Goal: Check status: Check status

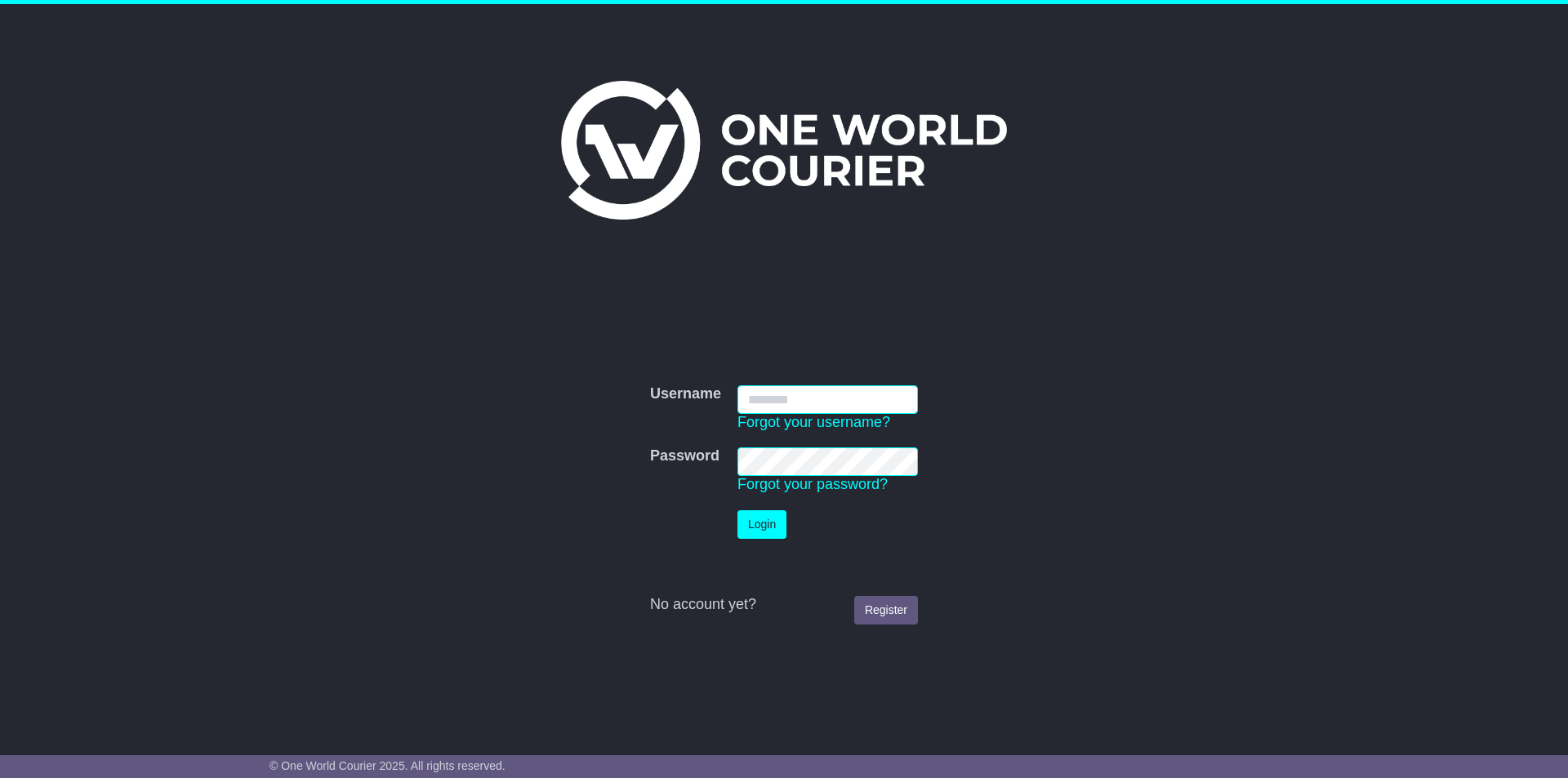
type input "*********"
click at [772, 517] on button "Login" at bounding box center [762, 525] width 49 height 29
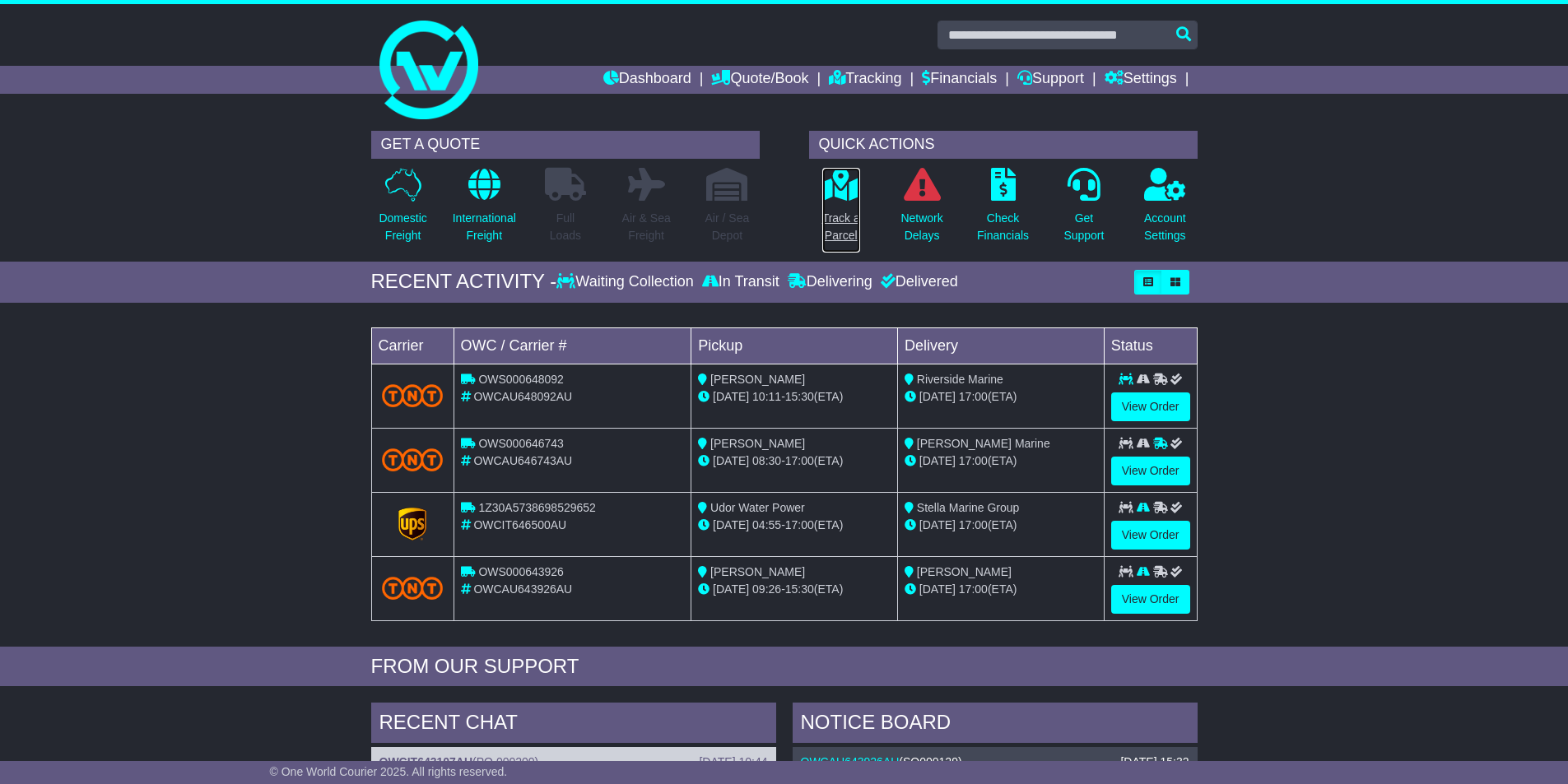
click at [848, 186] on icon at bounding box center [841, 184] width 37 height 33
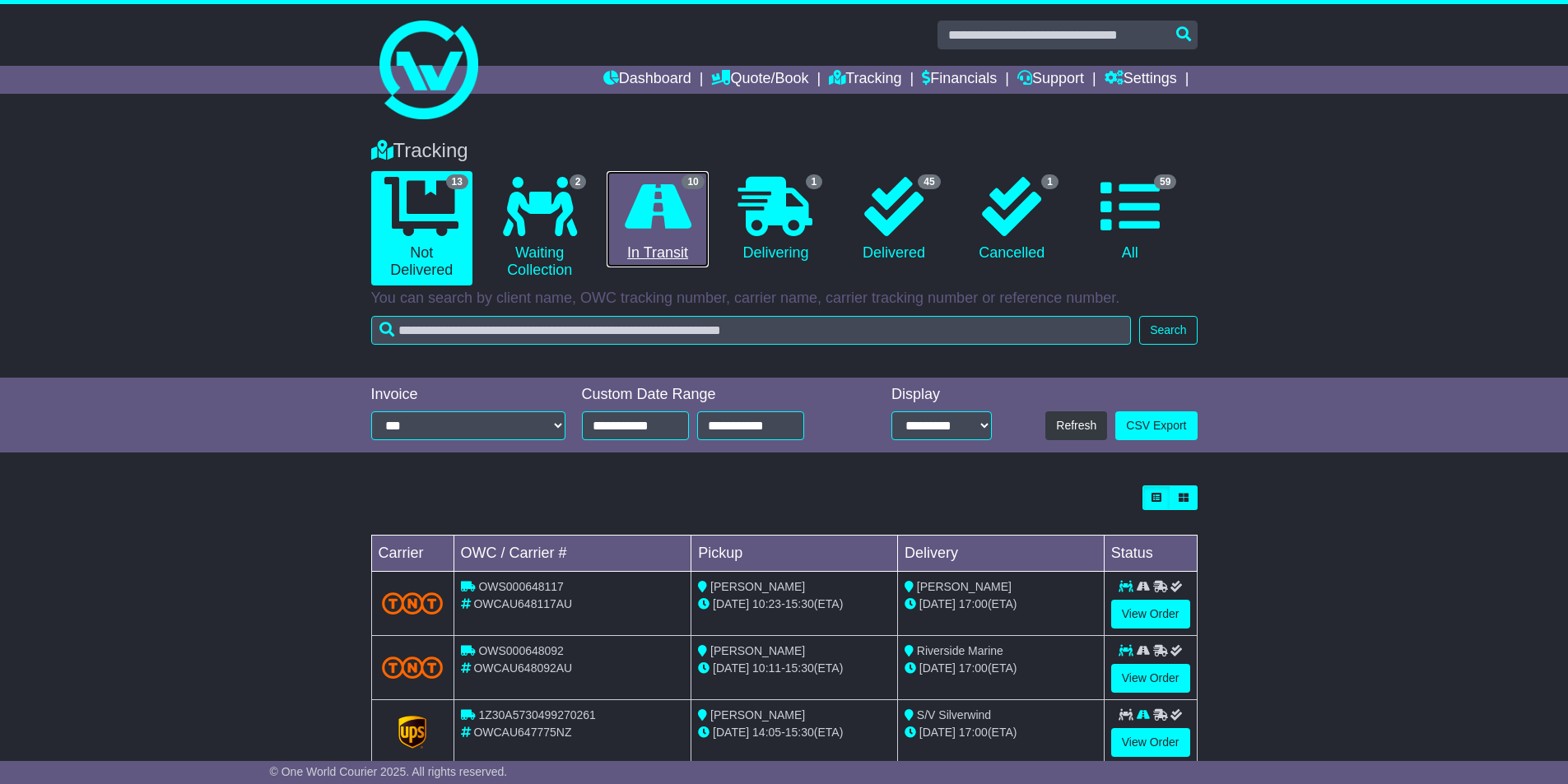
click at [671, 209] on icon at bounding box center [657, 206] width 66 height 59
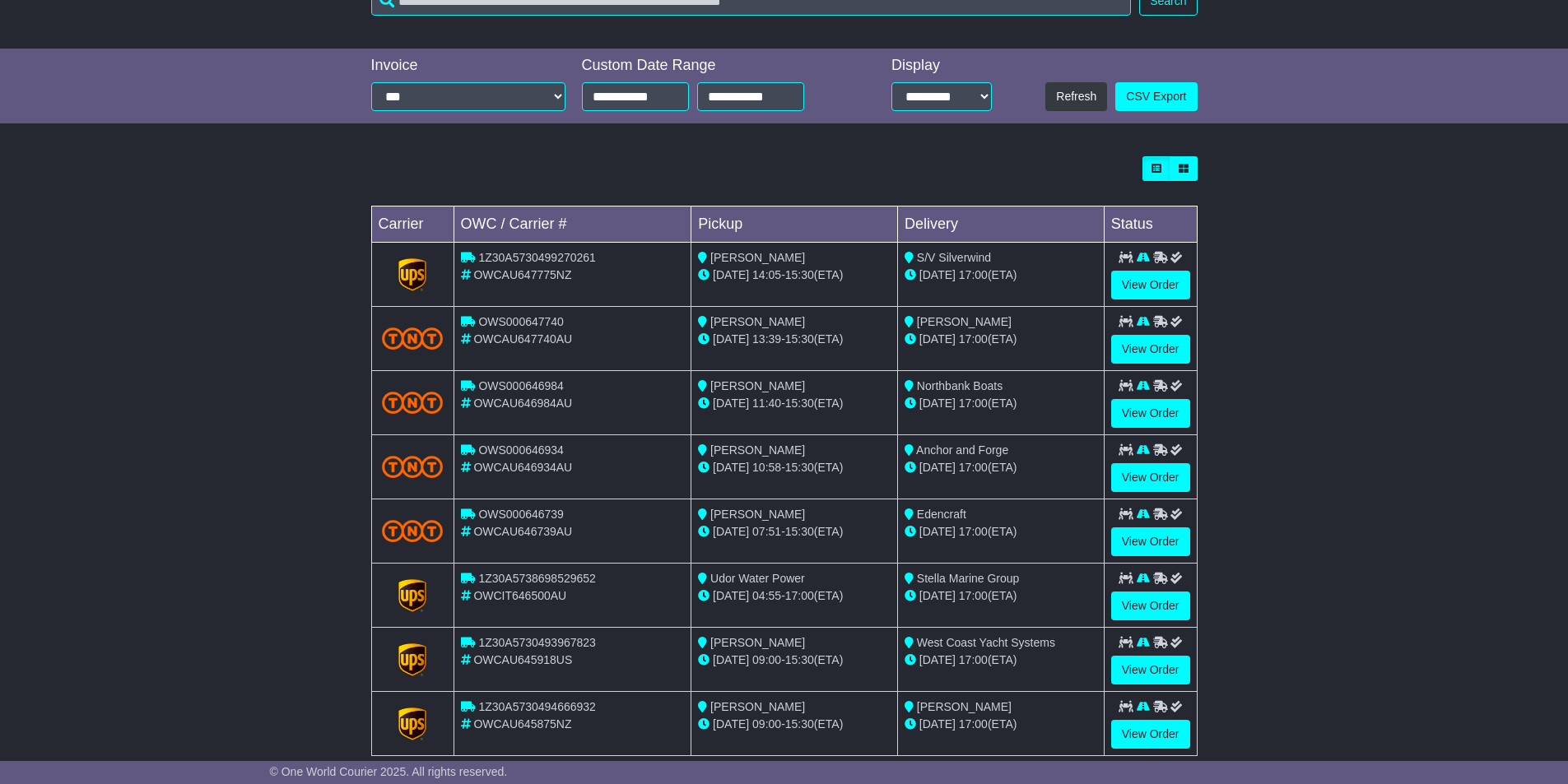
scroll to position [433, 0]
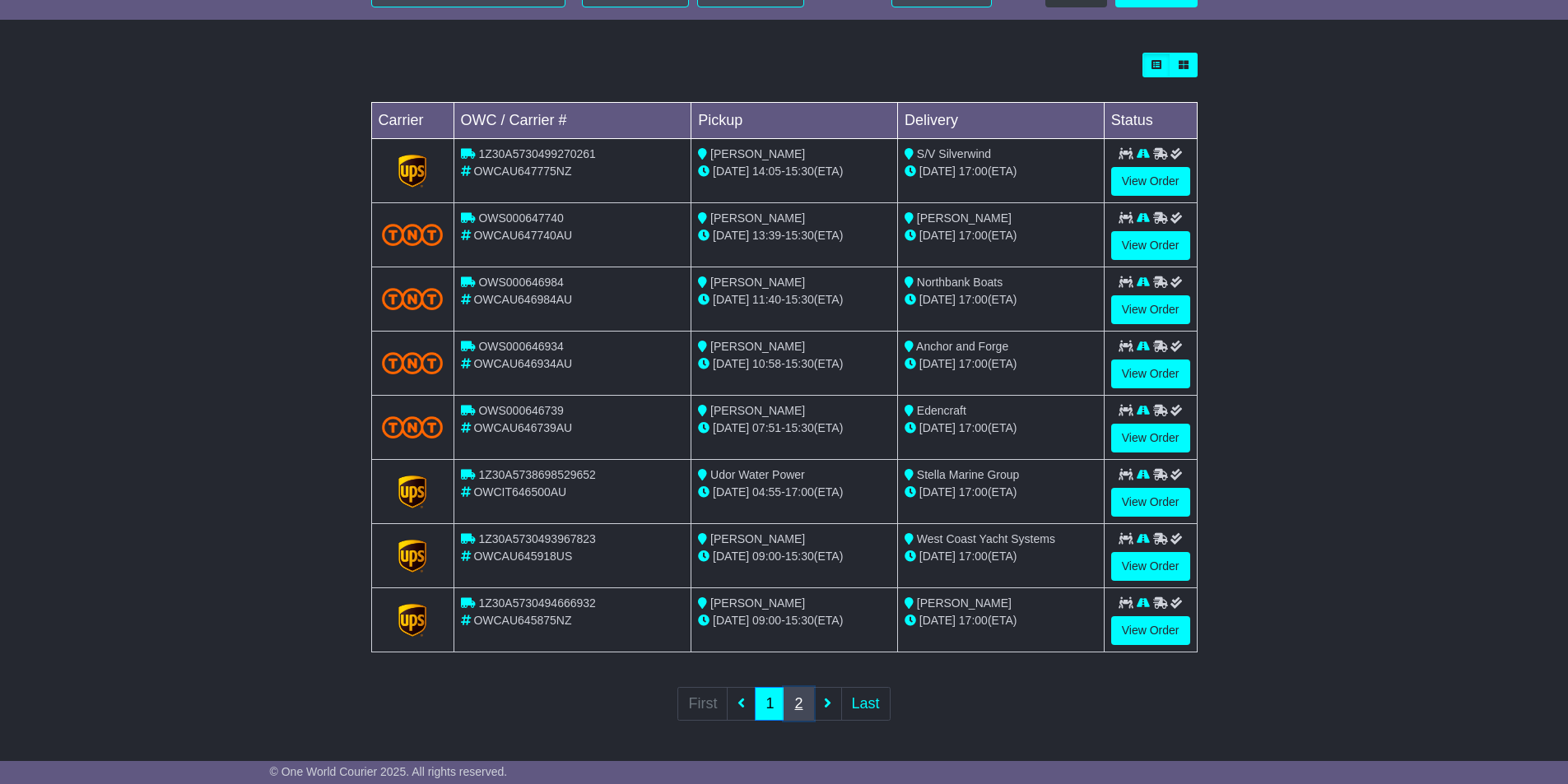
click at [808, 694] on link "2" at bounding box center [799, 704] width 30 height 34
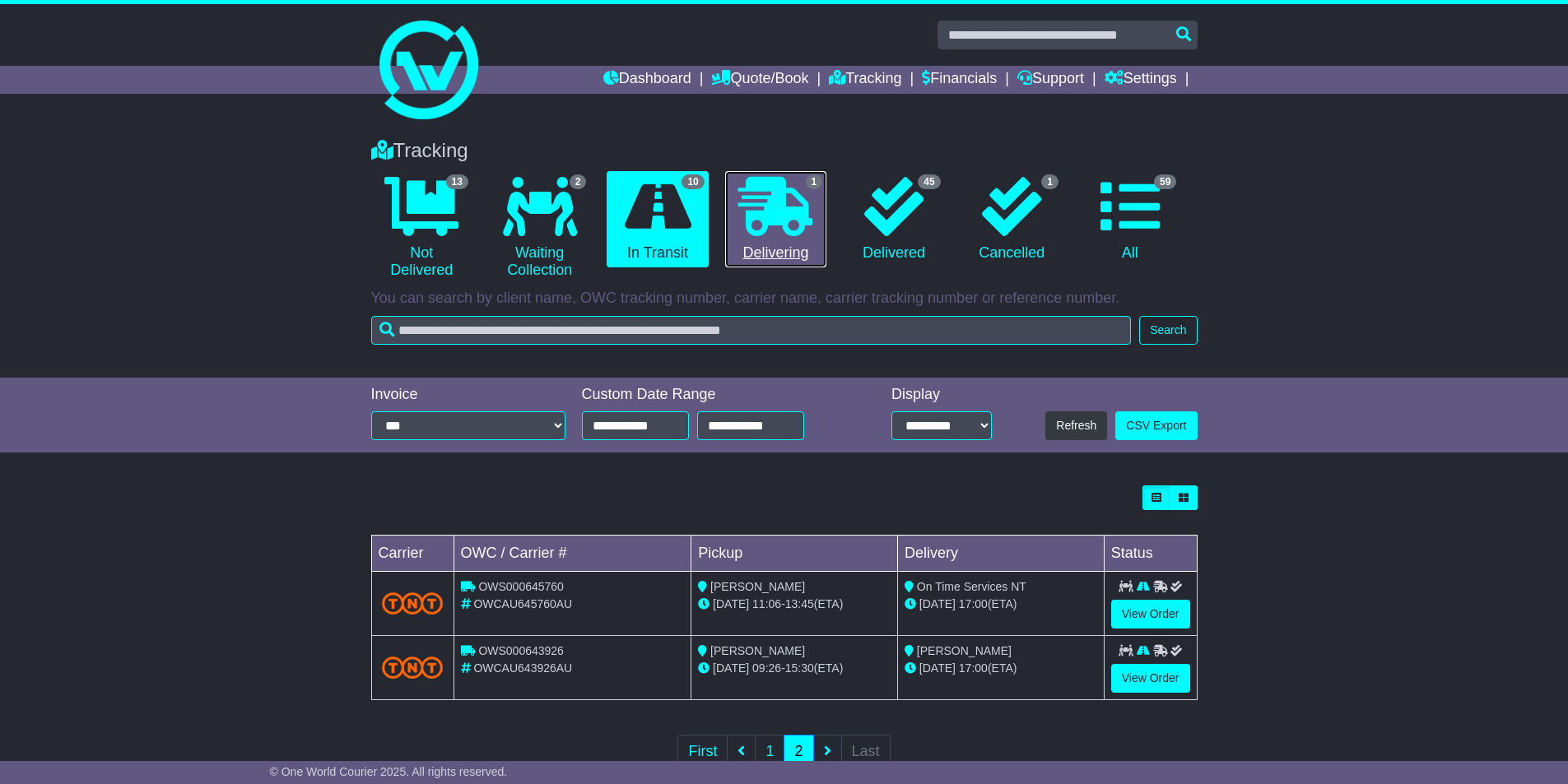
click at [782, 219] on icon at bounding box center [776, 206] width 74 height 59
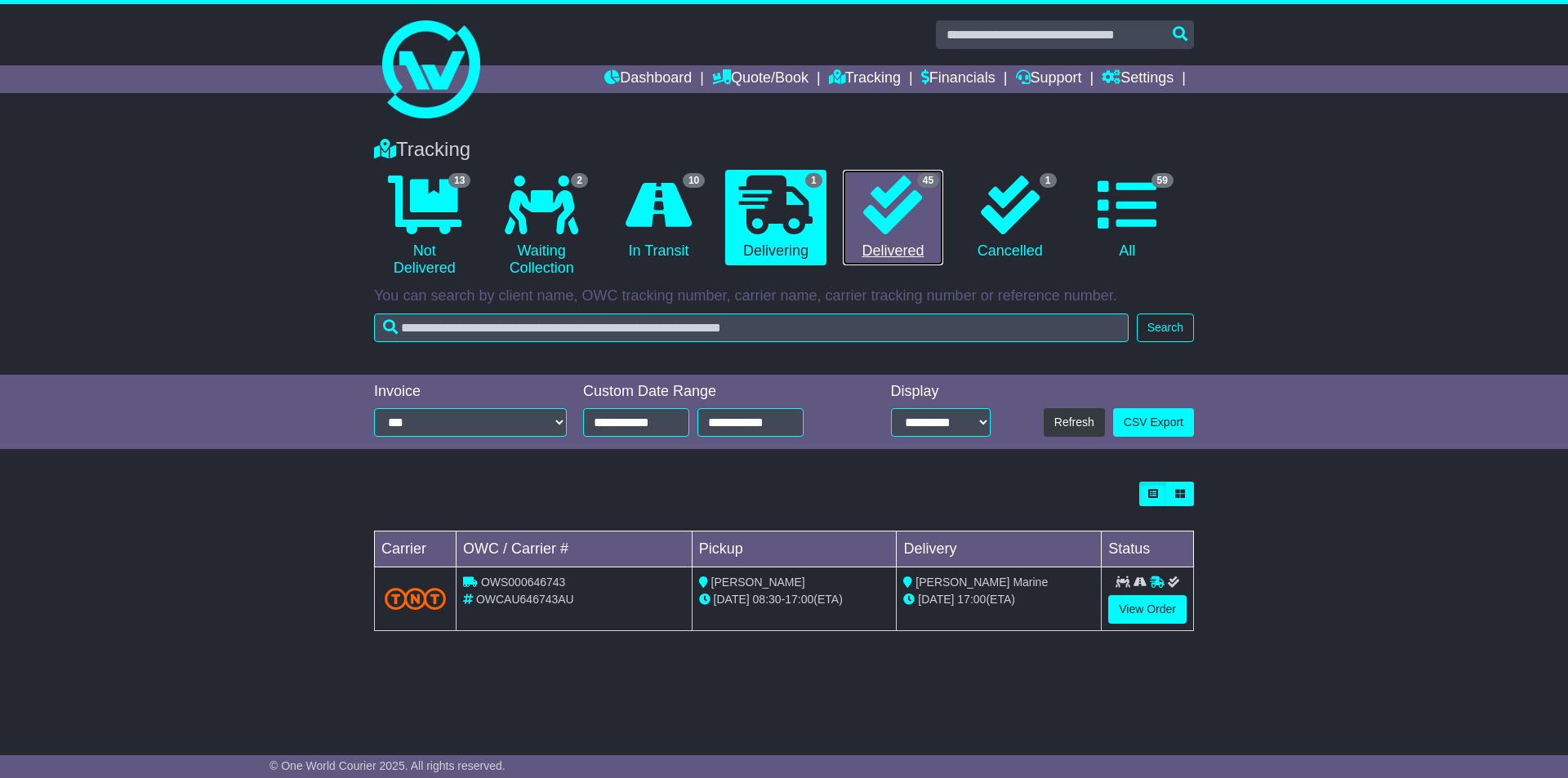
click at [913, 206] on icon at bounding box center [892, 204] width 59 height 59
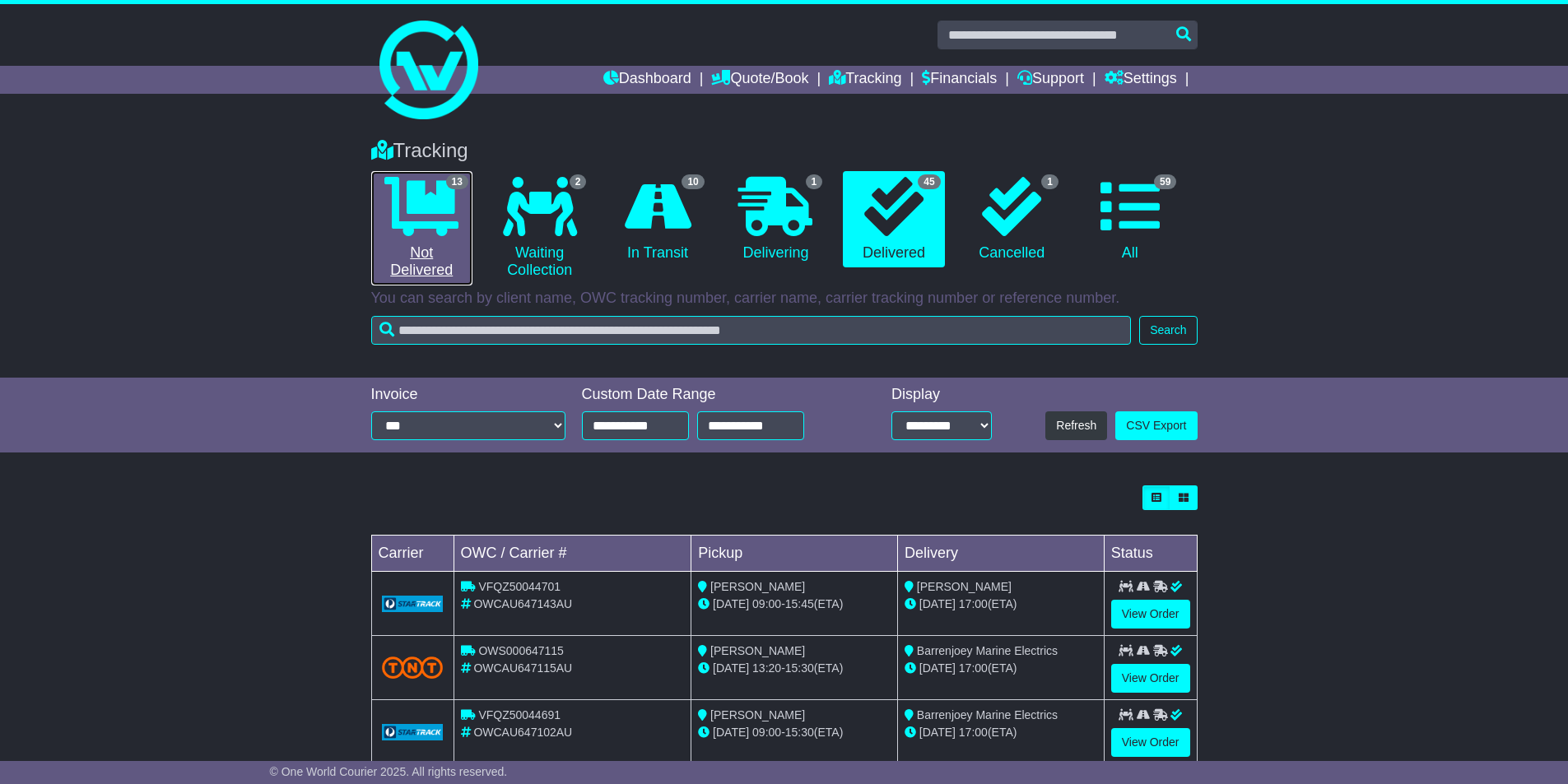
click at [461, 205] on link "13 Not Delivered" at bounding box center [422, 228] width 101 height 114
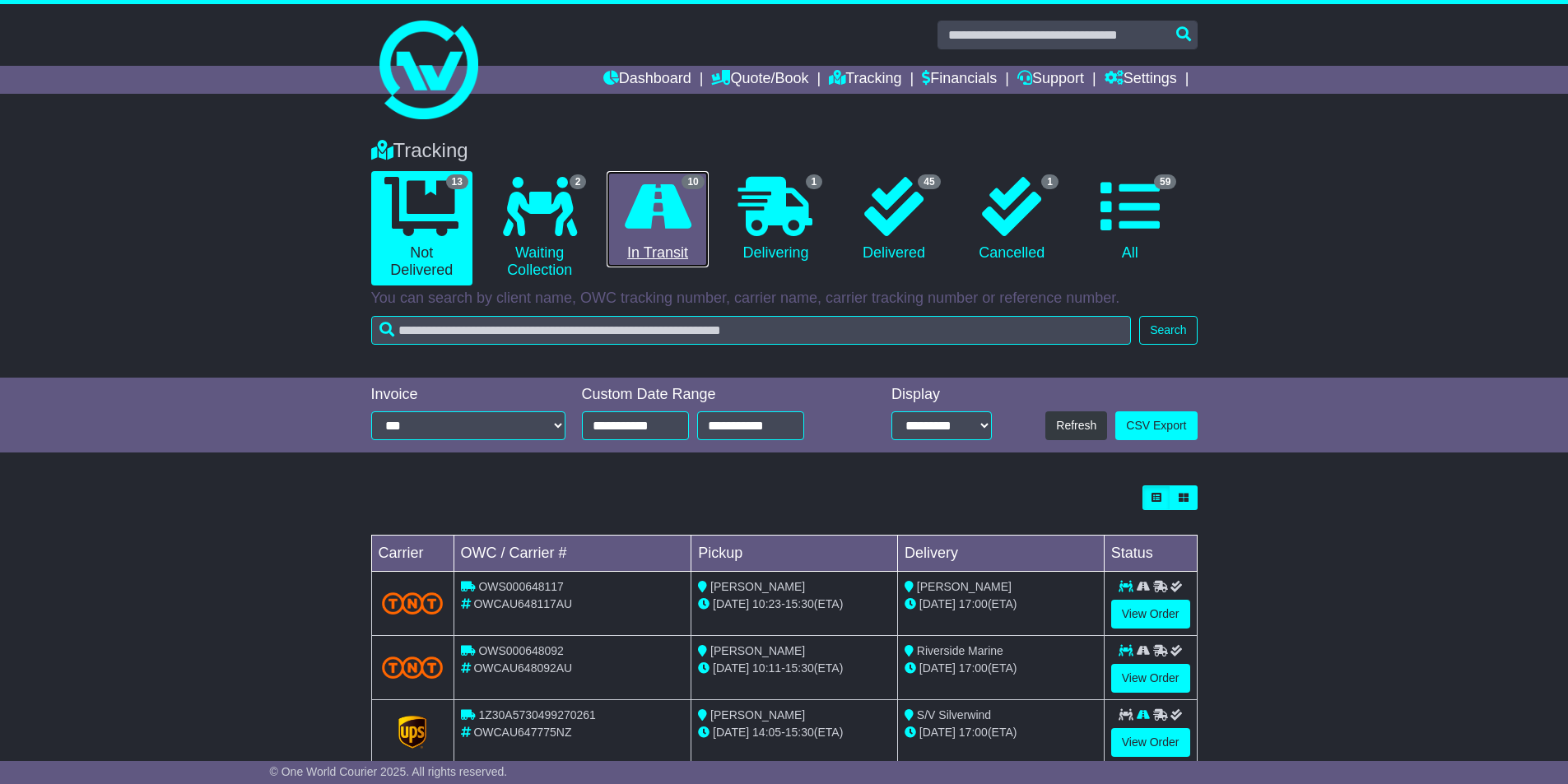
click at [688, 209] on icon at bounding box center [657, 206] width 66 height 59
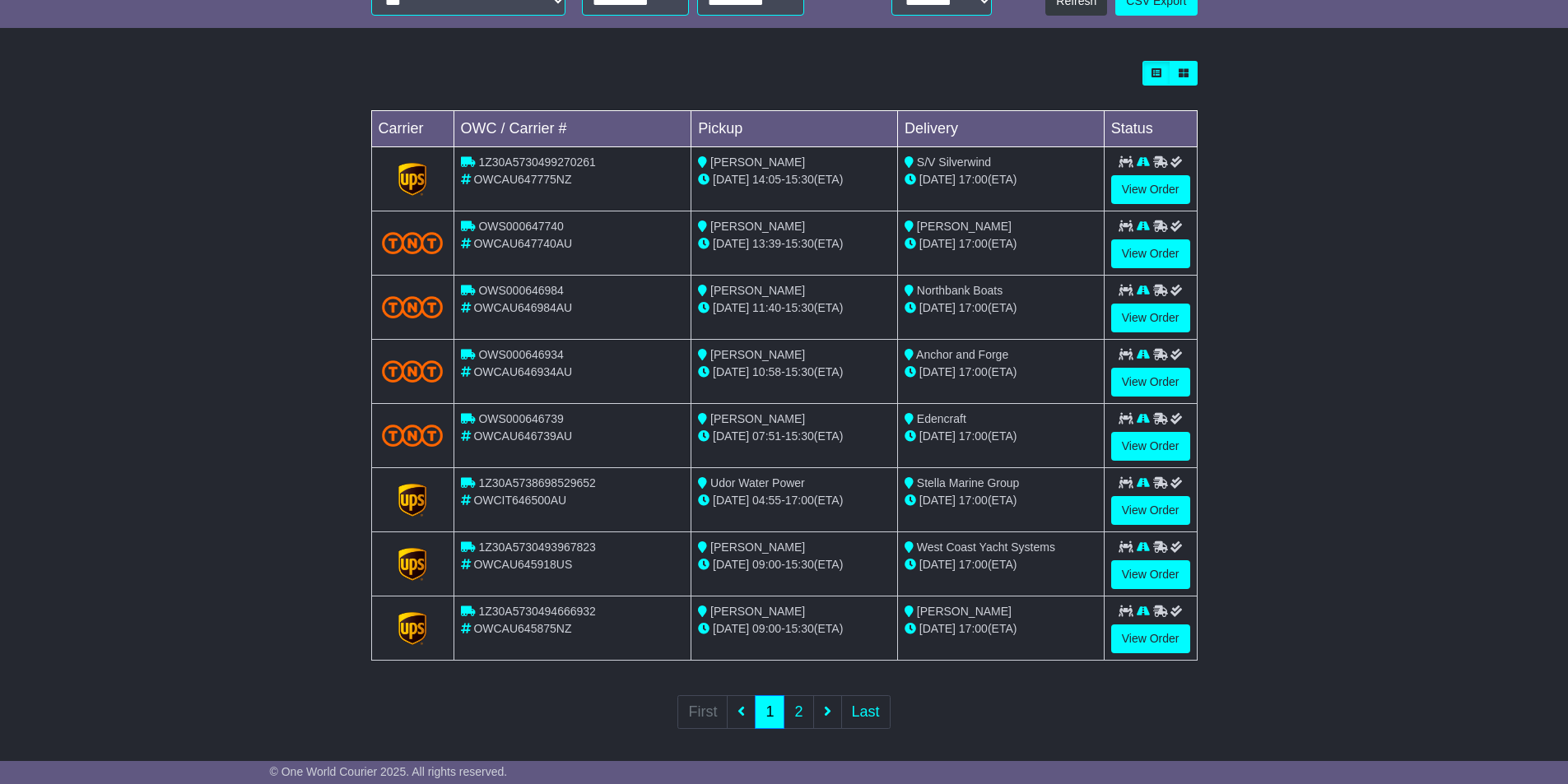
scroll to position [433, 0]
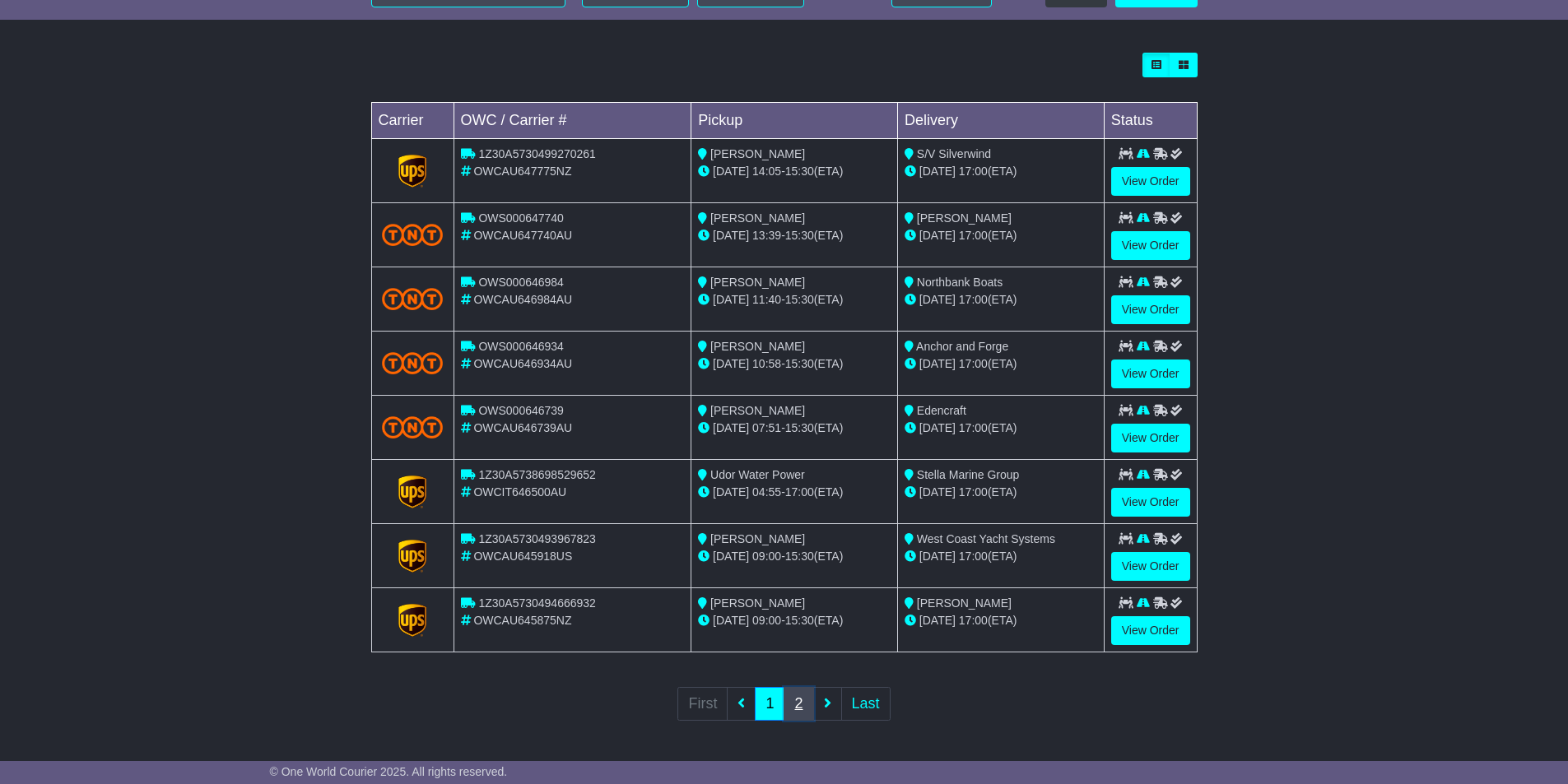
click at [799, 701] on link "2" at bounding box center [799, 704] width 30 height 34
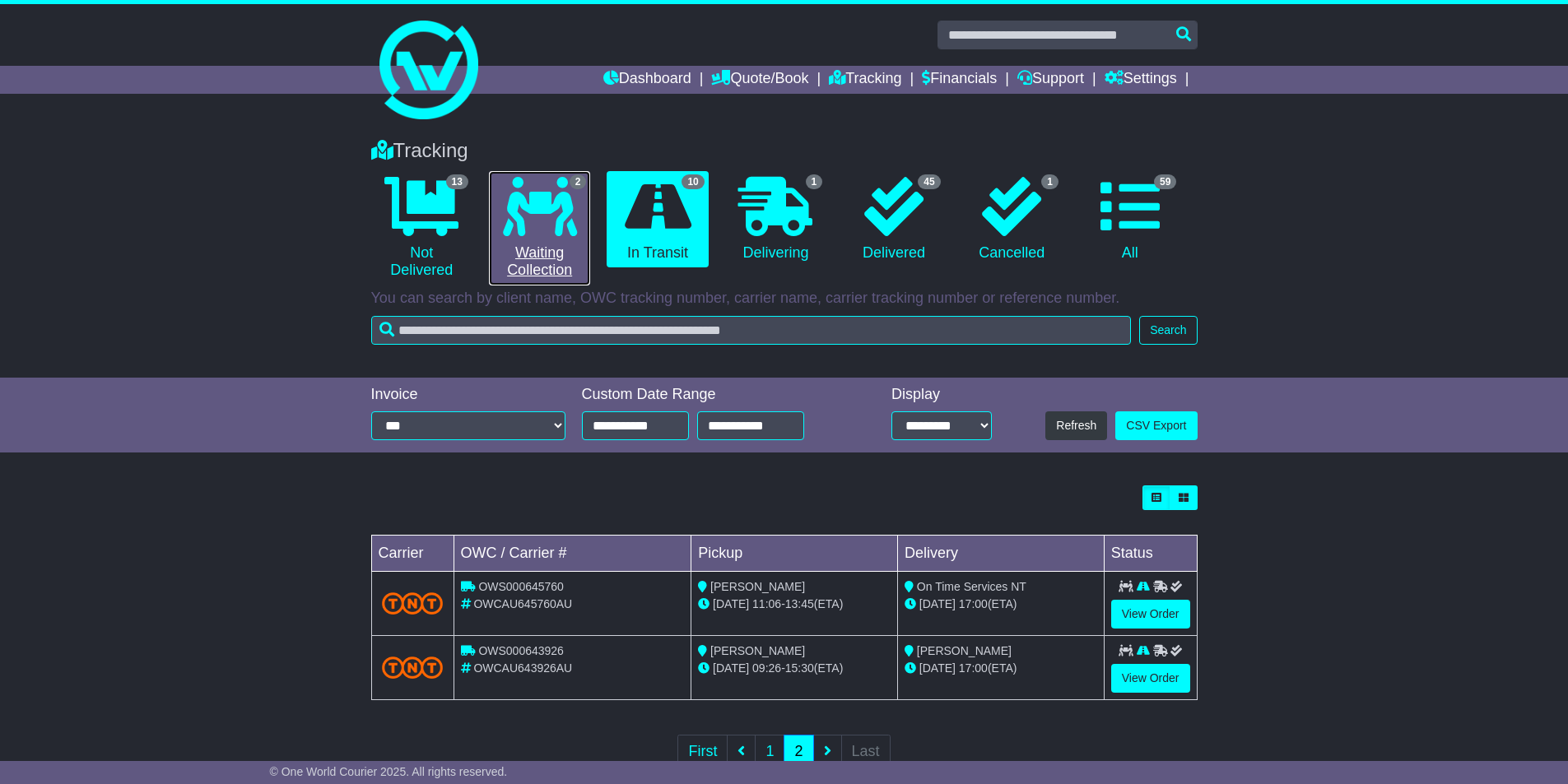
click at [530, 236] on link "2 Waiting Collection" at bounding box center [539, 228] width 101 height 114
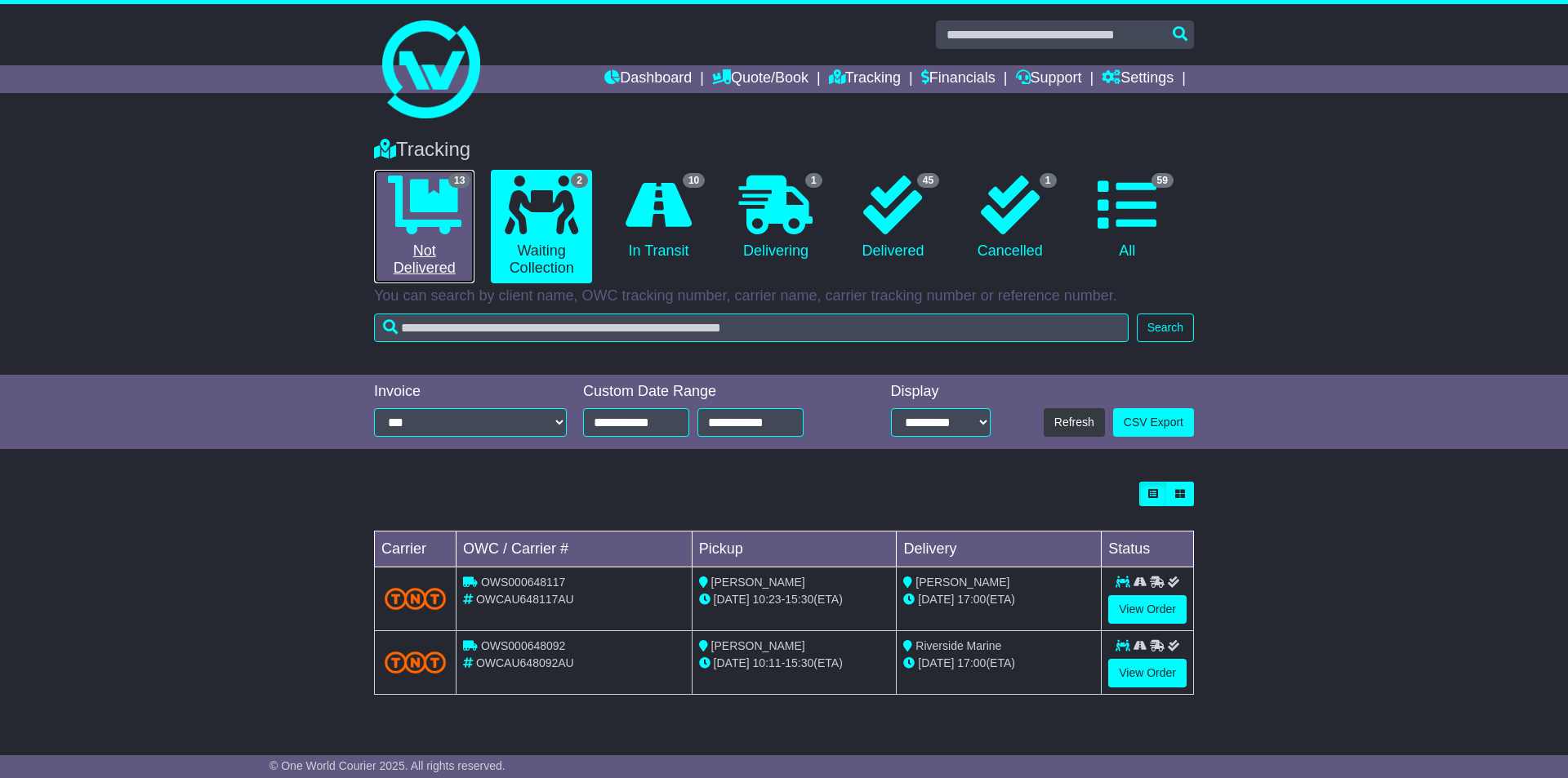
click at [442, 225] on icon at bounding box center [425, 204] width 74 height 59
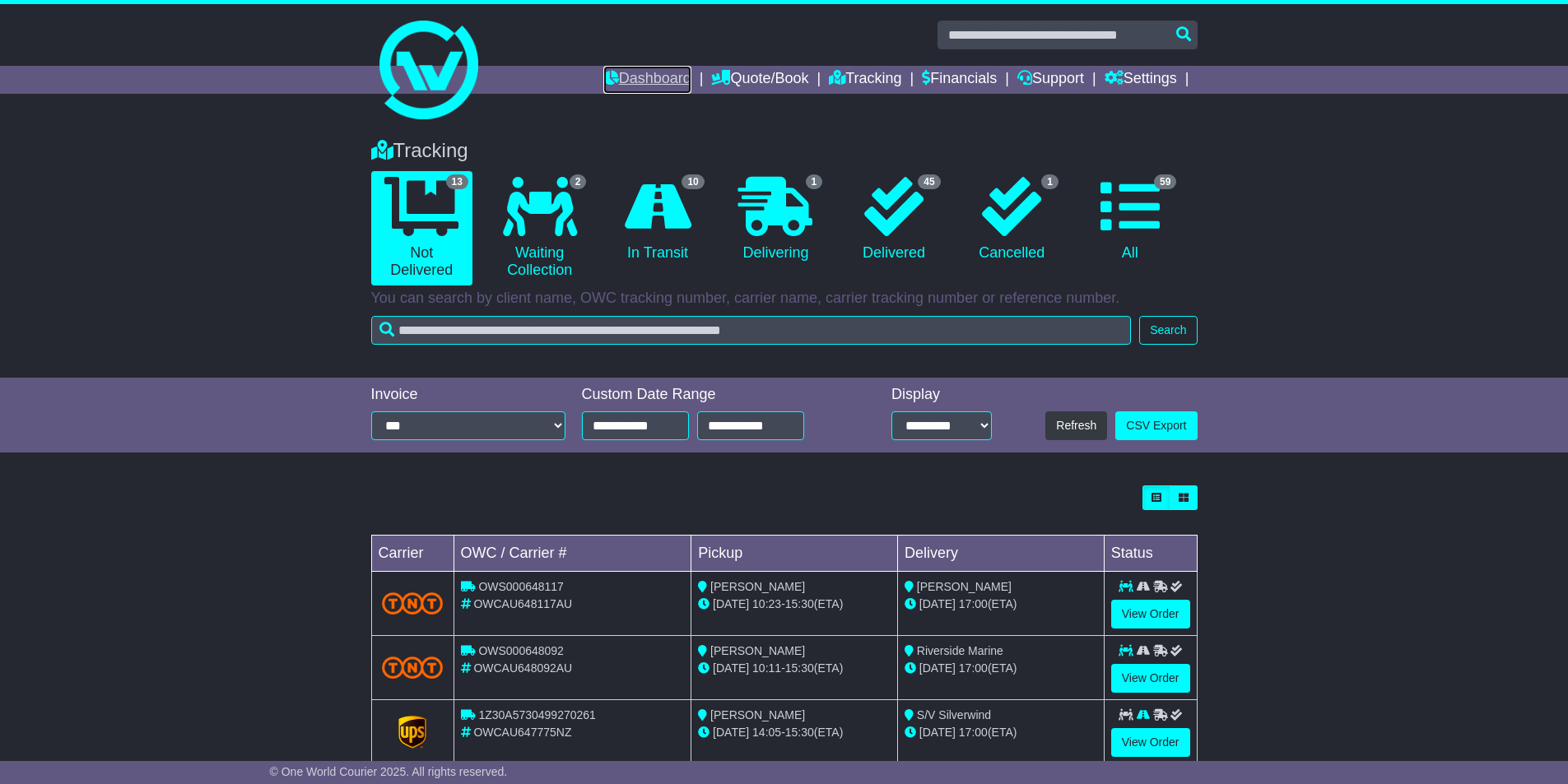
click at [636, 82] on link "Dashboard" at bounding box center [647, 80] width 88 height 28
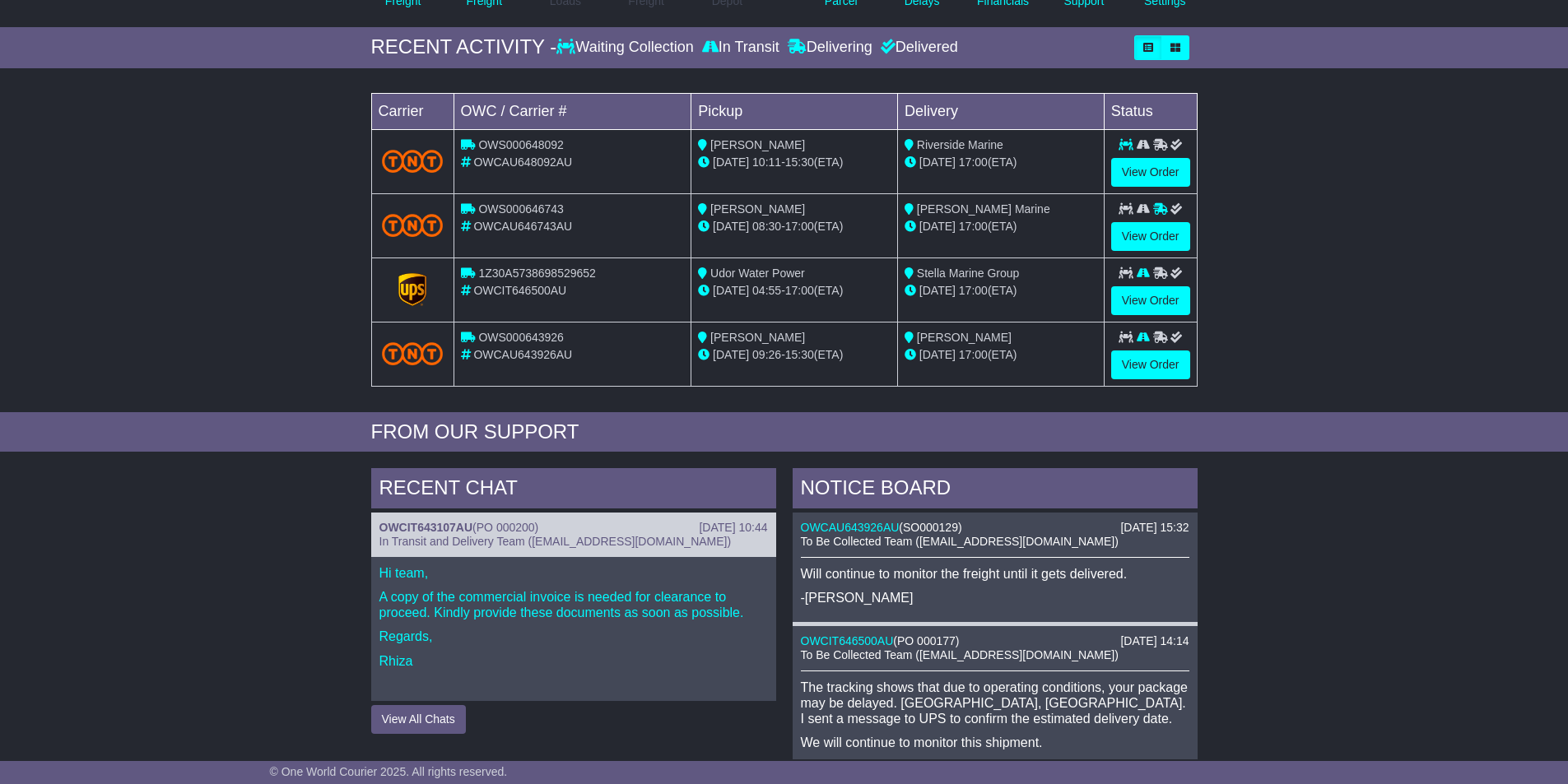
scroll to position [329, 0]
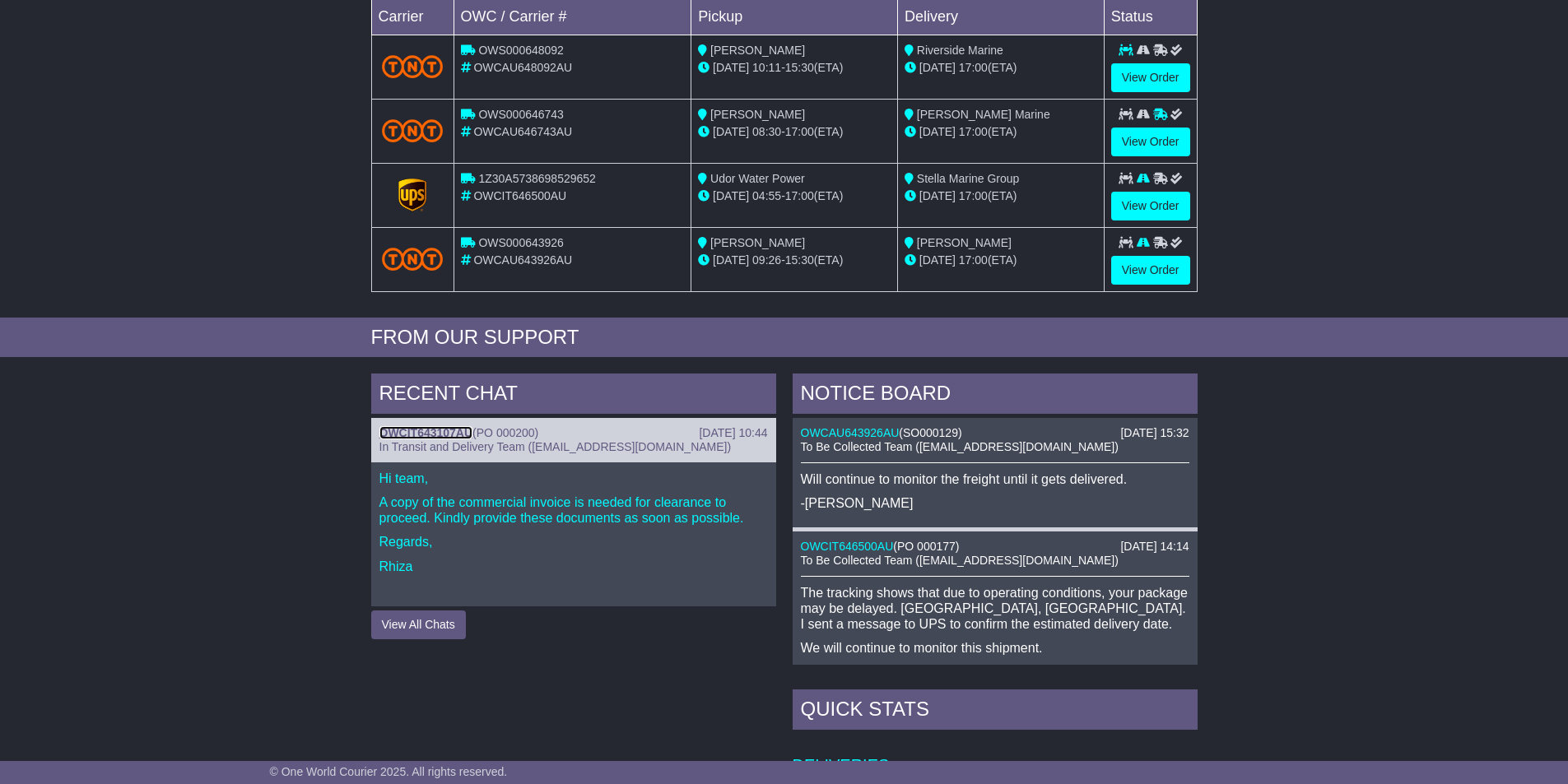
click at [416, 432] on link "OWCIT643107AU" at bounding box center [426, 432] width 94 height 13
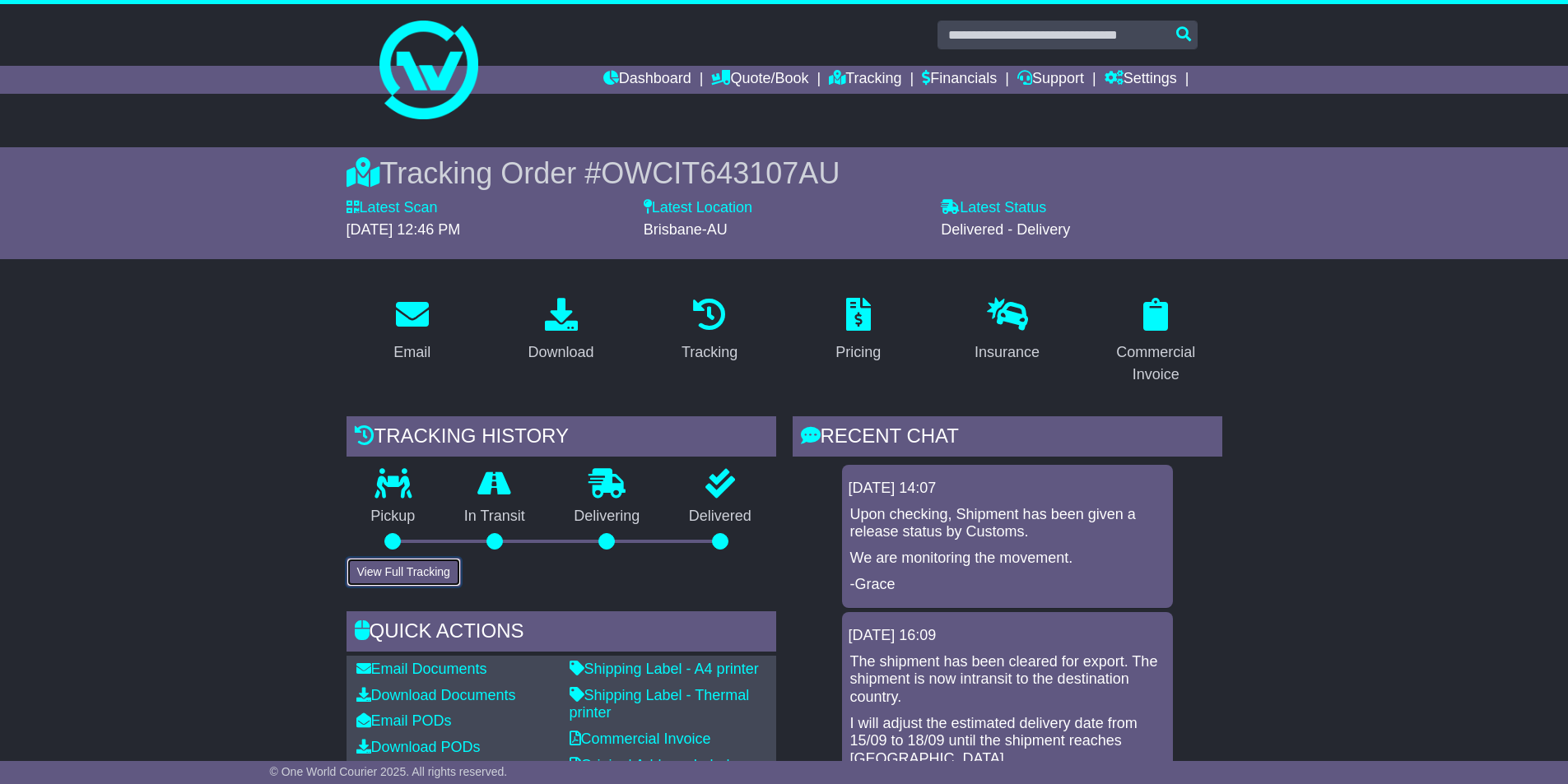
click at [386, 576] on button "View Full Tracking" at bounding box center [403, 572] width 114 height 29
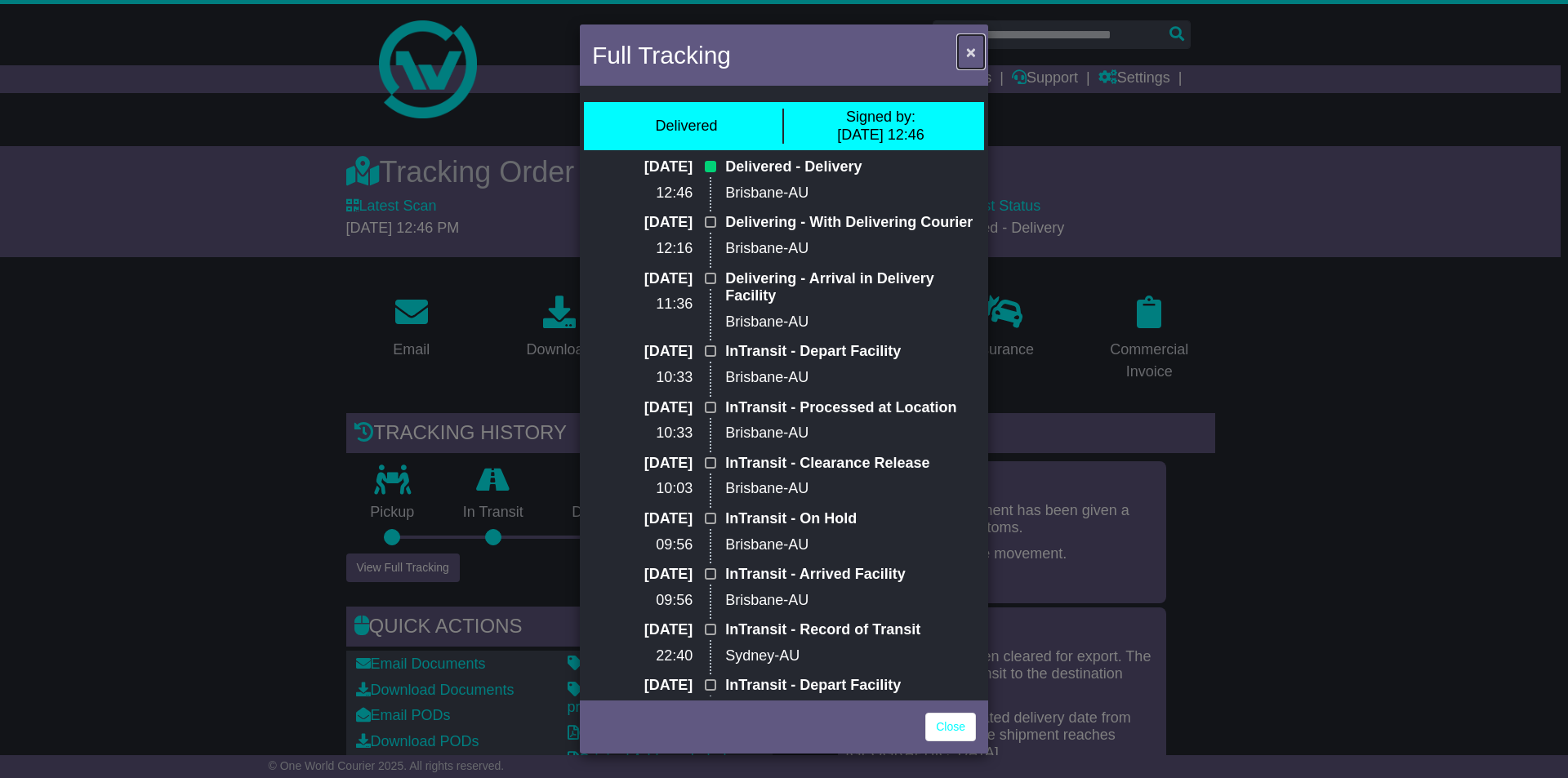
click at [966, 52] on span "×" at bounding box center [970, 51] width 10 height 18
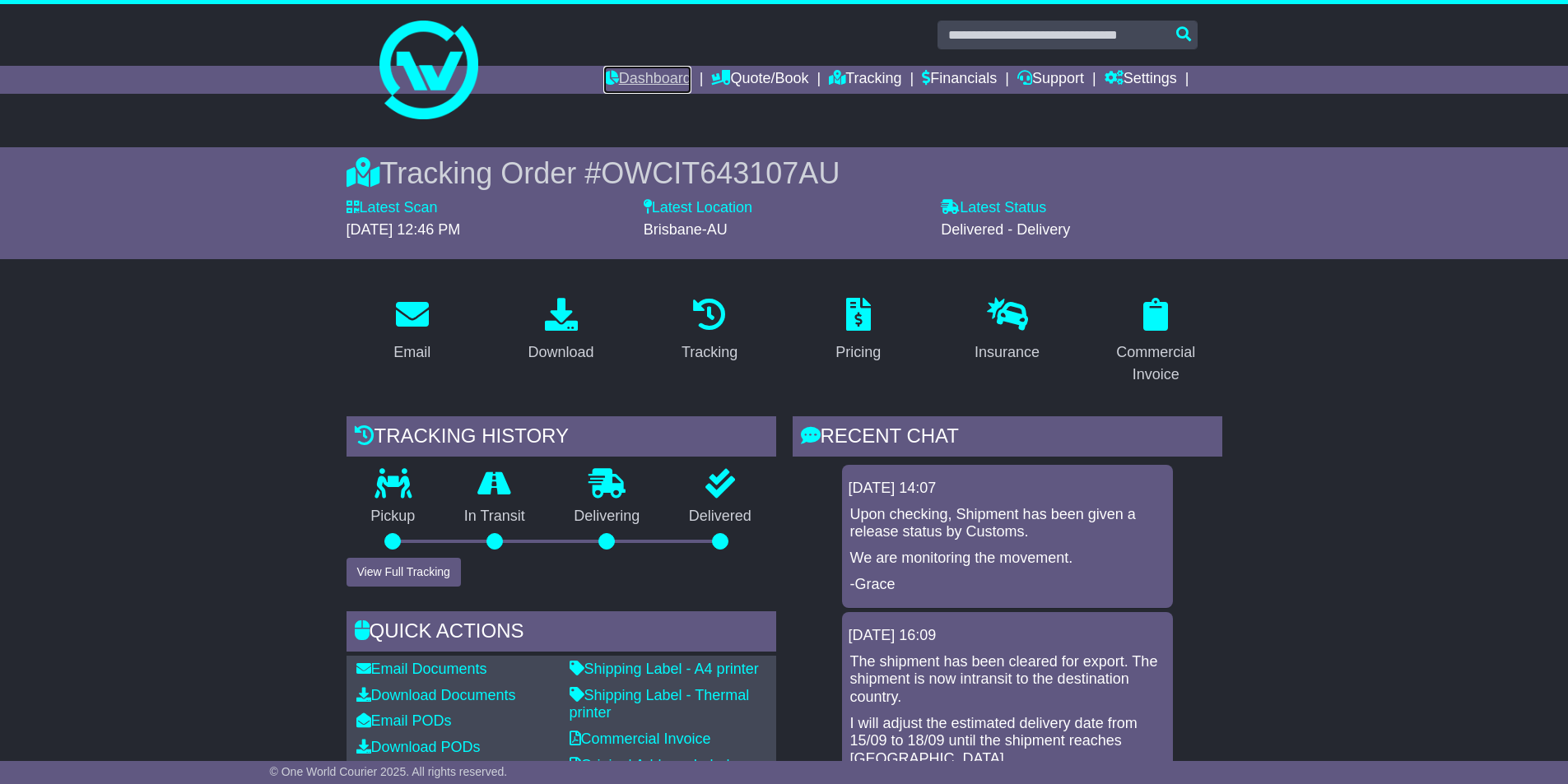
click at [606, 72] on link "Dashboard" at bounding box center [647, 80] width 88 height 28
